Goal: Information Seeking & Learning: Learn about a topic

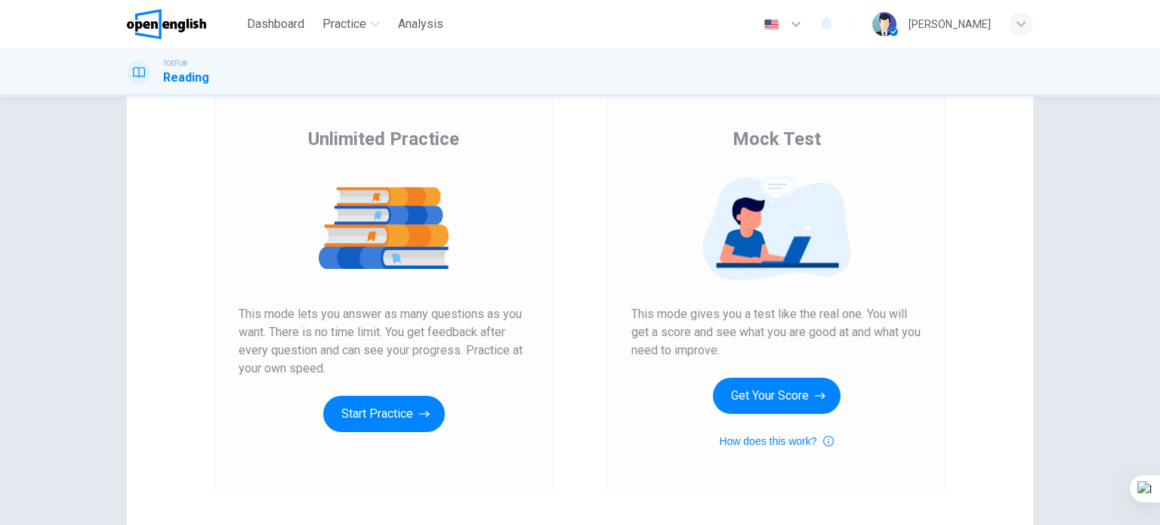
scroll to position [205, 0]
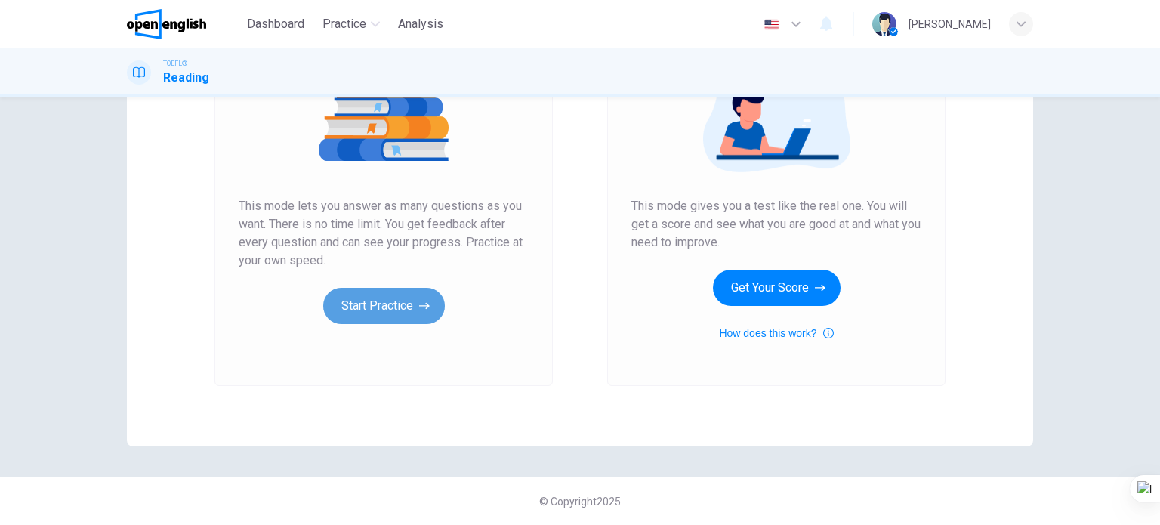
click at [388, 298] on button "Start Practice" at bounding box center [384, 306] width 122 height 36
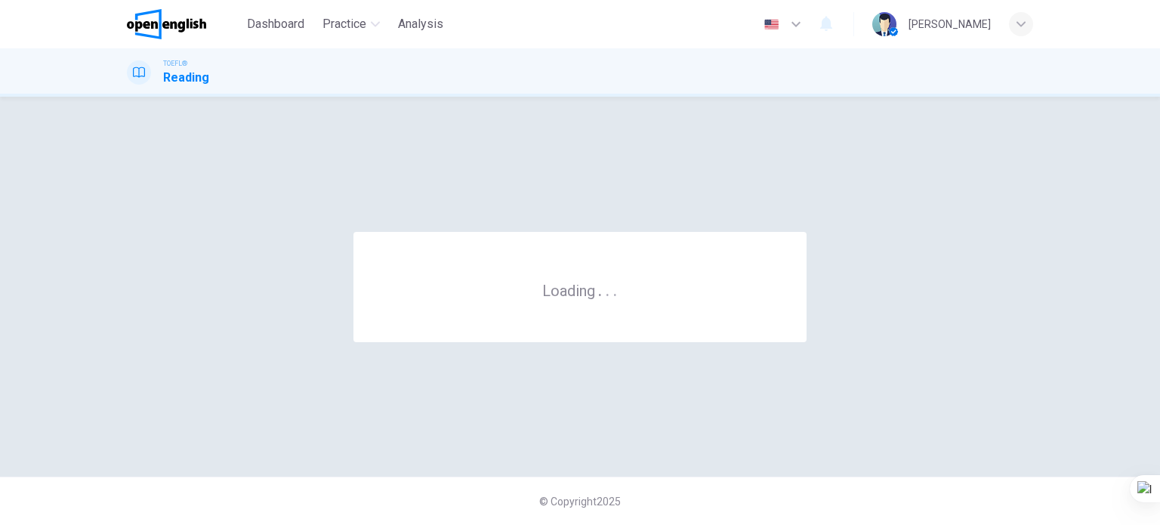
scroll to position [0, 0]
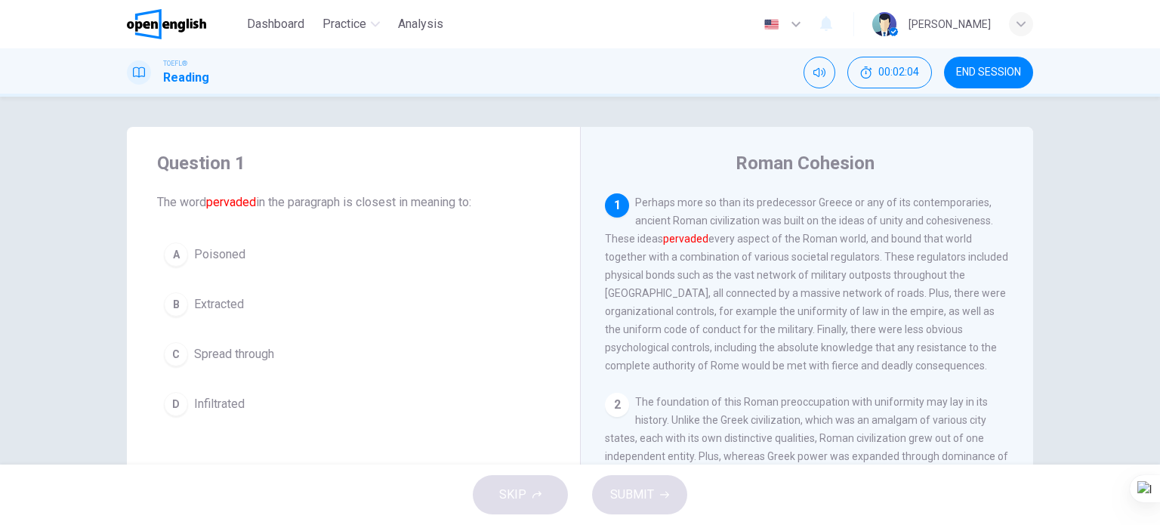
click at [226, 306] on span "Extracted" at bounding box center [219, 304] width 50 height 18
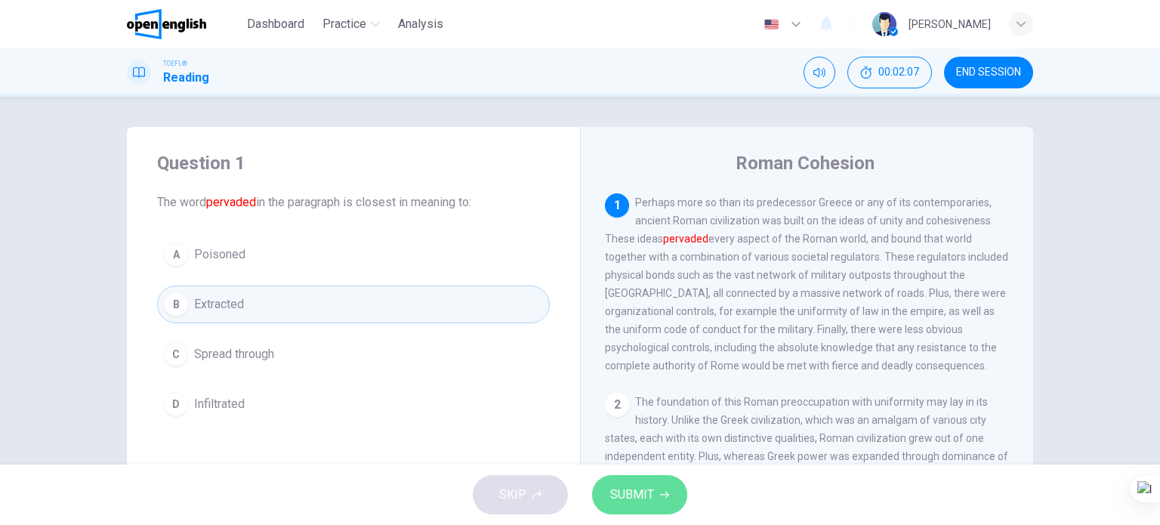
click at [622, 491] on span "SUBMIT" at bounding box center [632, 494] width 44 height 21
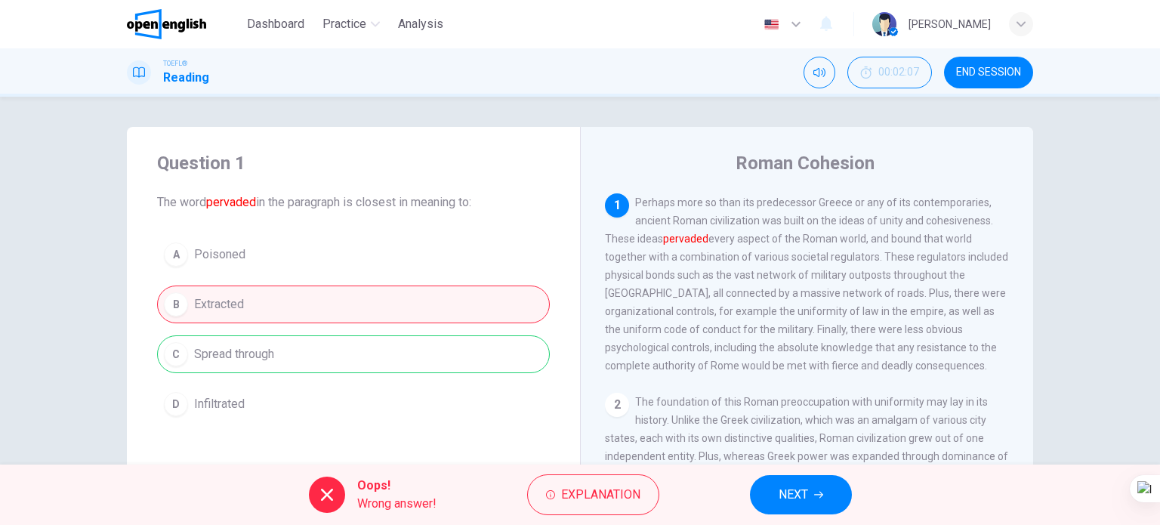
click at [772, 490] on button "NEXT" at bounding box center [801, 494] width 102 height 39
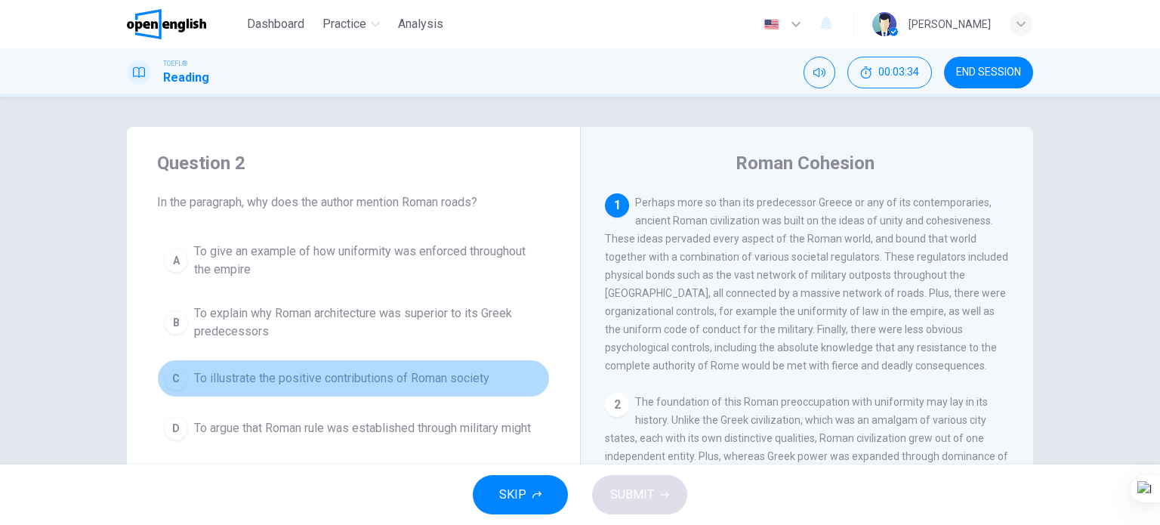
click at [347, 376] on span "To illustrate the positive contributions of Roman society" at bounding box center [341, 378] width 295 height 18
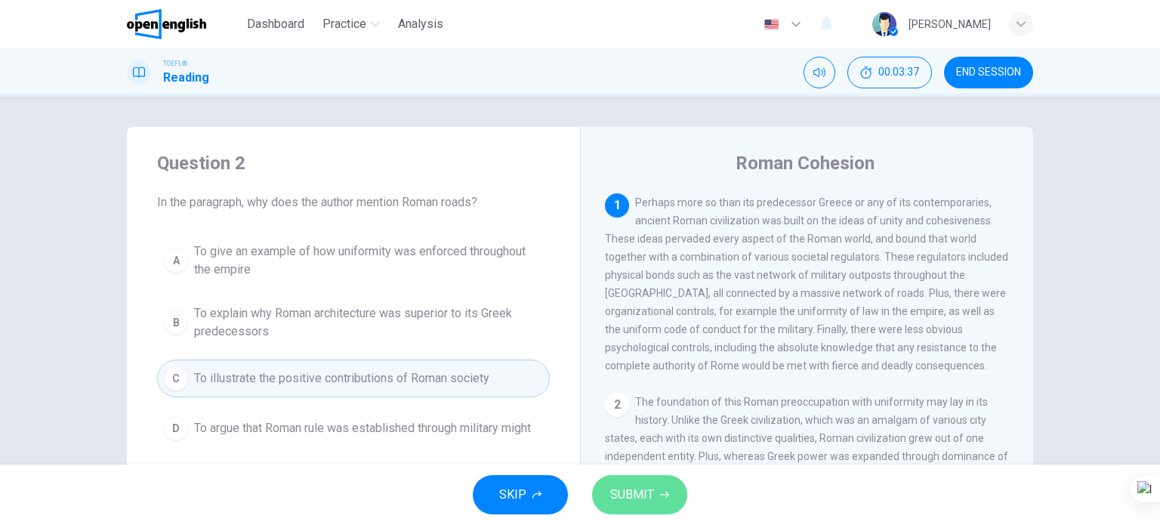
click at [615, 498] on span "SUBMIT" at bounding box center [632, 494] width 44 height 21
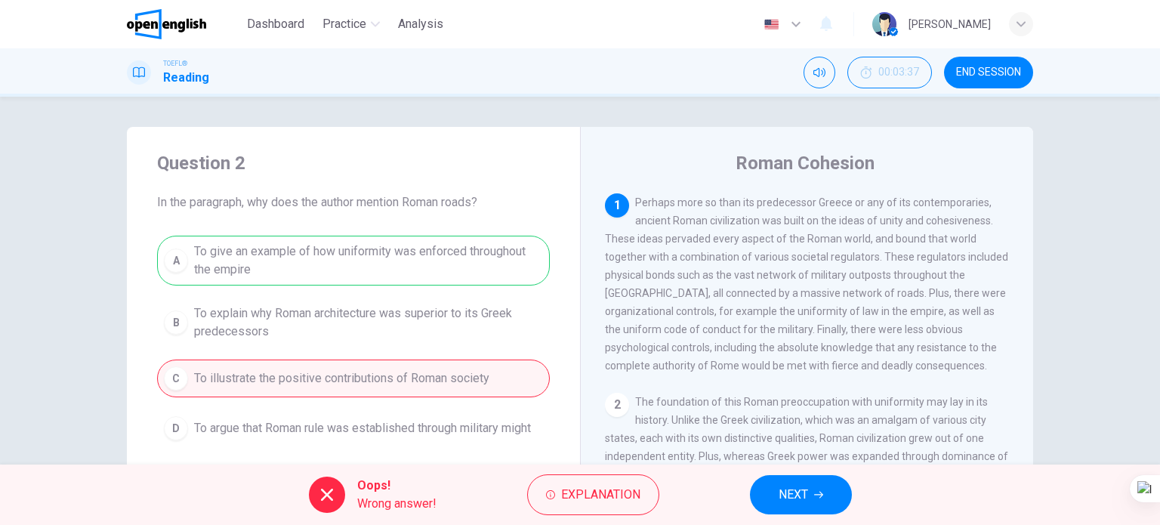
click at [766, 488] on button "NEXT" at bounding box center [801, 494] width 102 height 39
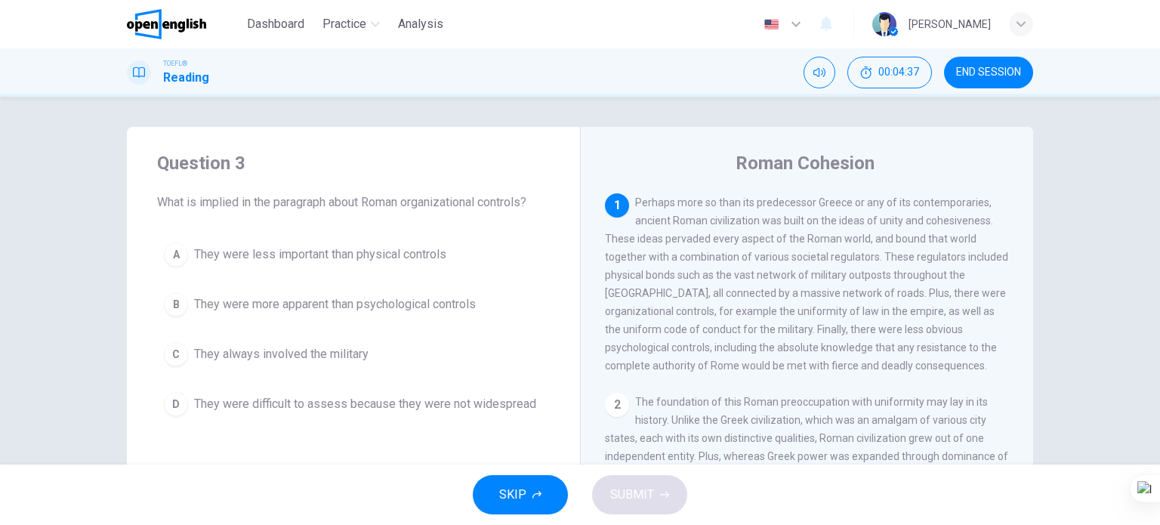
click at [328, 347] on span "They always involved the military" at bounding box center [281, 354] width 174 height 18
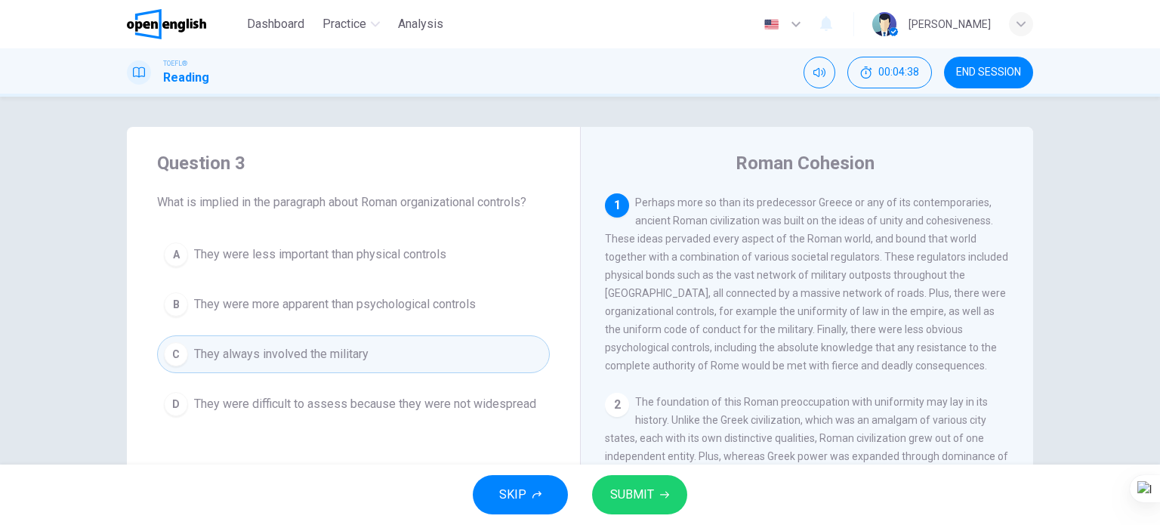
click at [655, 501] on button "SUBMIT" at bounding box center [639, 494] width 95 height 39
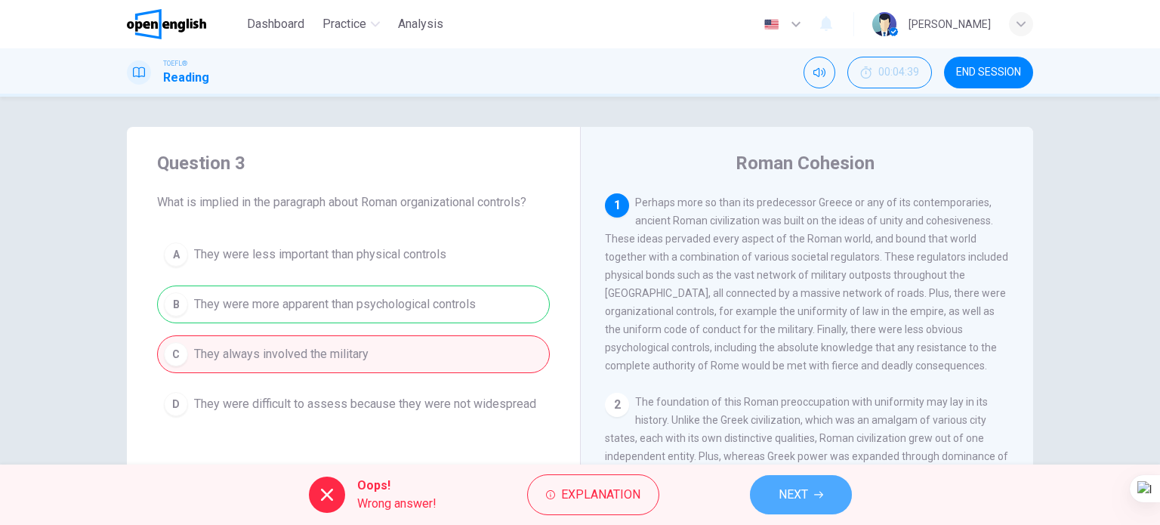
click at [778, 495] on span "NEXT" at bounding box center [792, 494] width 29 height 21
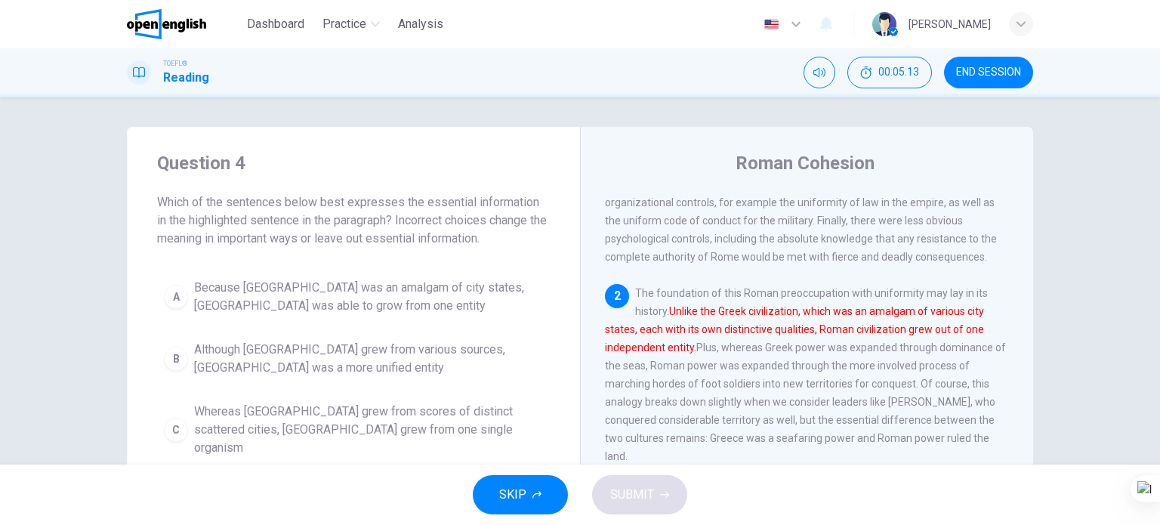
scroll to position [76, 0]
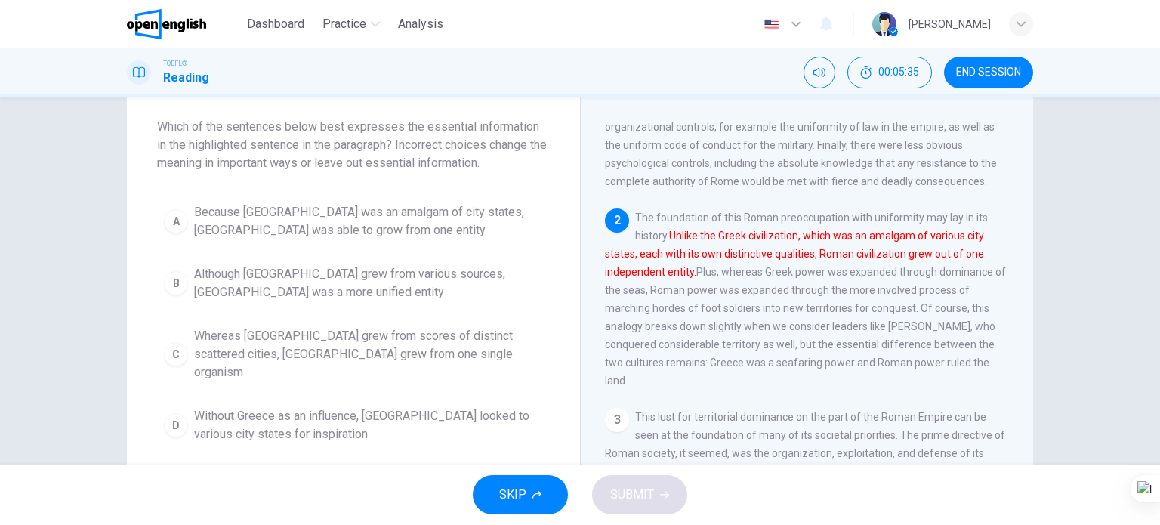
click at [399, 218] on span "Because [GEOGRAPHIC_DATA] was an amalgam of city states, [GEOGRAPHIC_DATA] was …" at bounding box center [368, 221] width 349 height 36
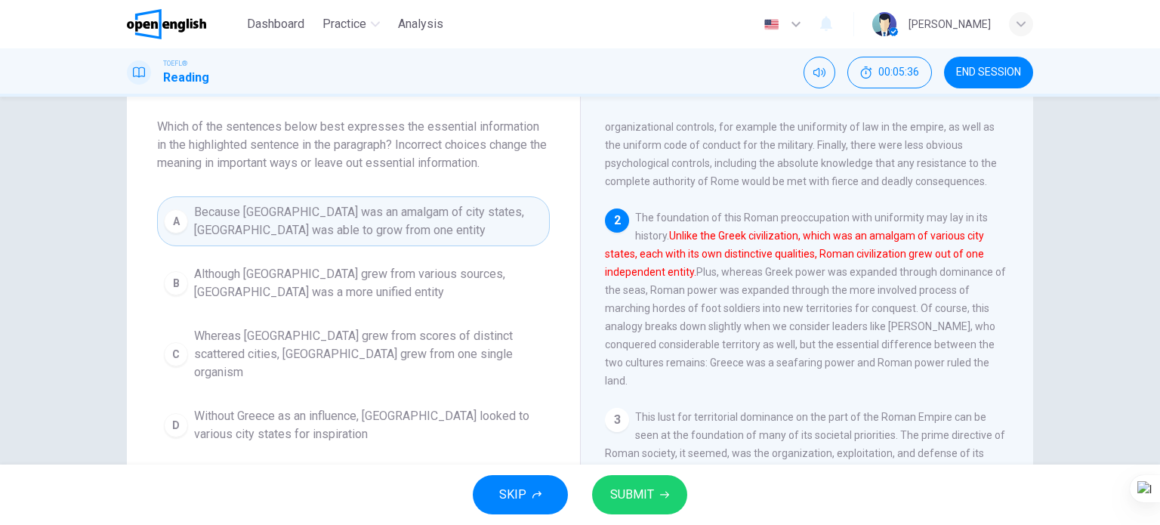
click at [611, 488] on span "SUBMIT" at bounding box center [632, 494] width 44 height 21
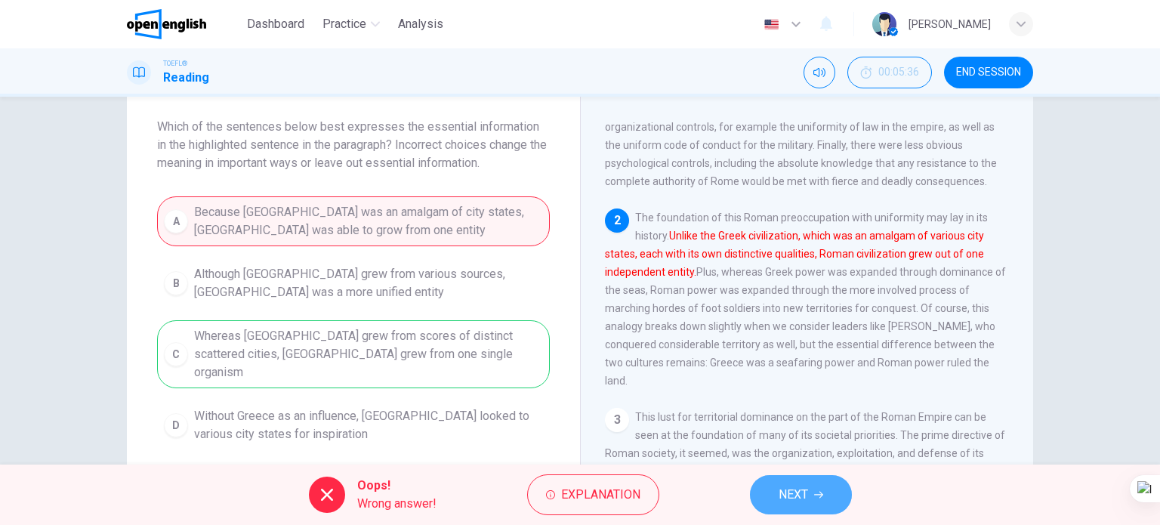
click at [798, 492] on span "NEXT" at bounding box center [792, 494] width 29 height 21
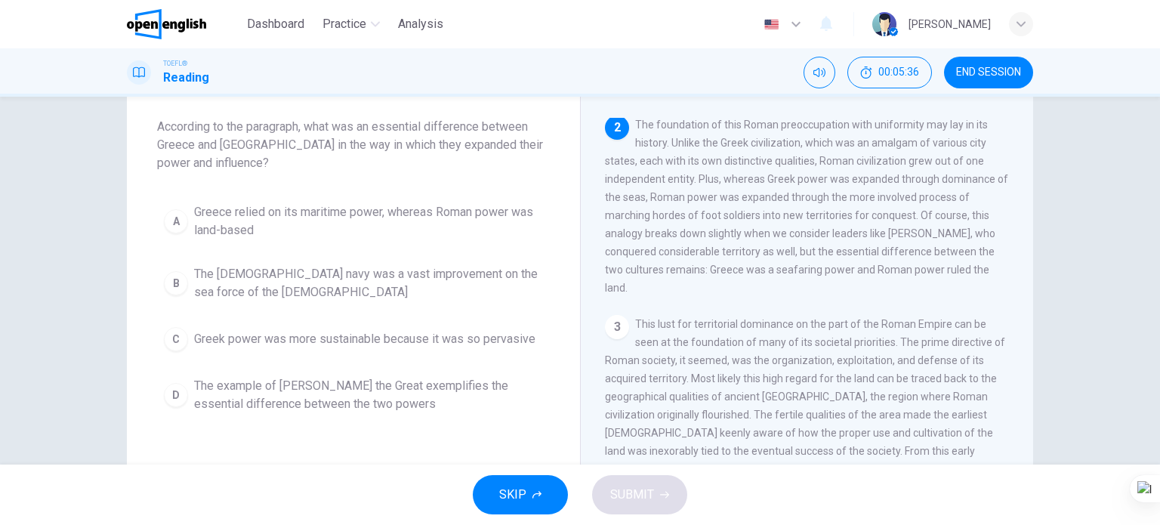
scroll to position [205, 0]
click at [966, 66] on span "END SESSION" at bounding box center [988, 72] width 65 height 12
drag, startPoint x: 1023, startPoint y: 75, endPoint x: 646, endPoint y: 57, distance: 377.2
click at [1021, 75] on button "END SESSION" at bounding box center [988, 73] width 89 height 32
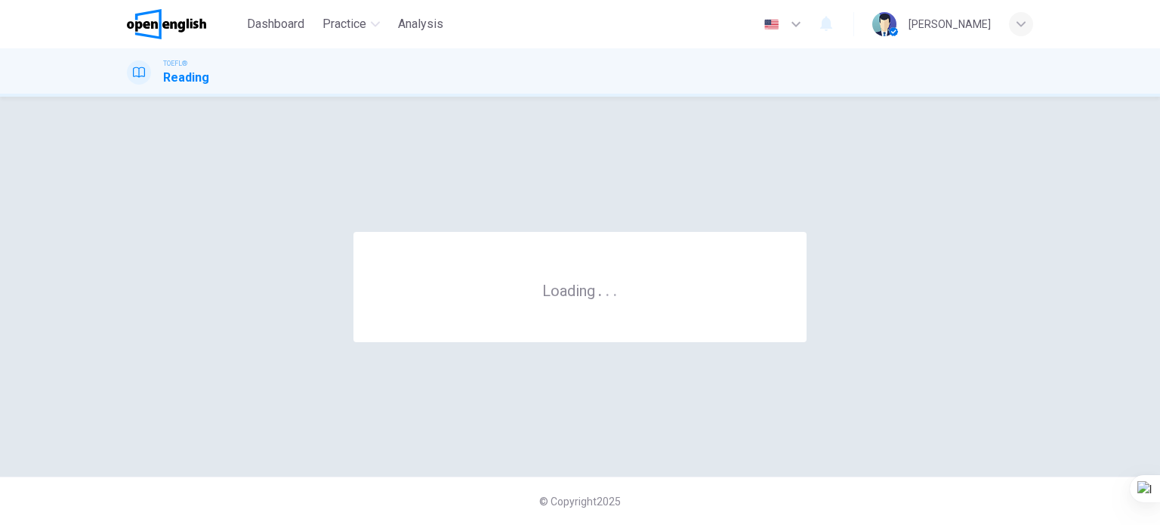
scroll to position [0, 0]
